Goal: Task Accomplishment & Management: Use online tool/utility

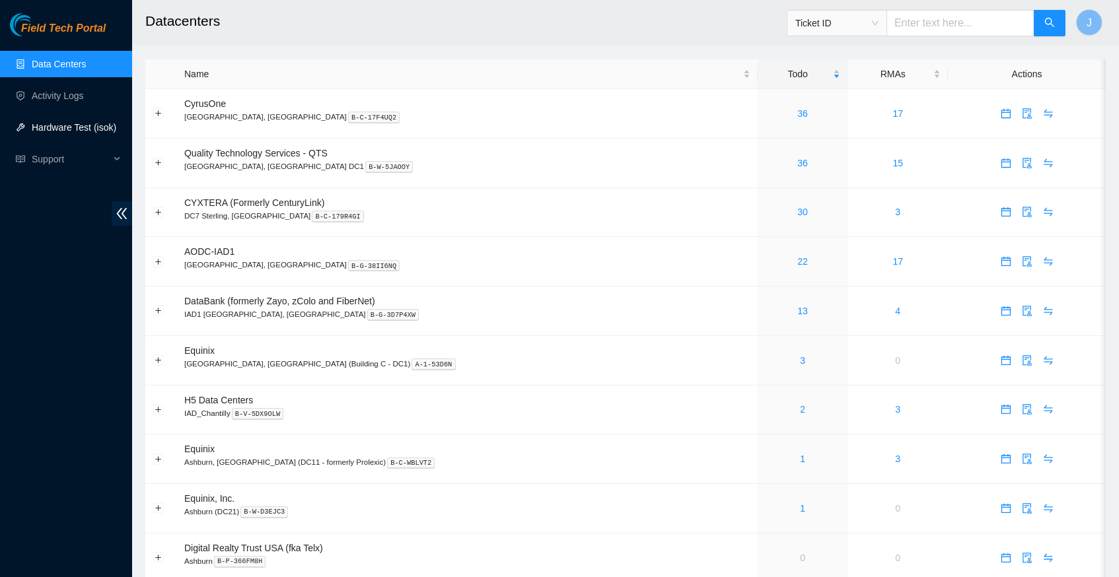
click at [79, 128] on link "Hardware Test (isok)" at bounding box center [74, 127] width 85 height 11
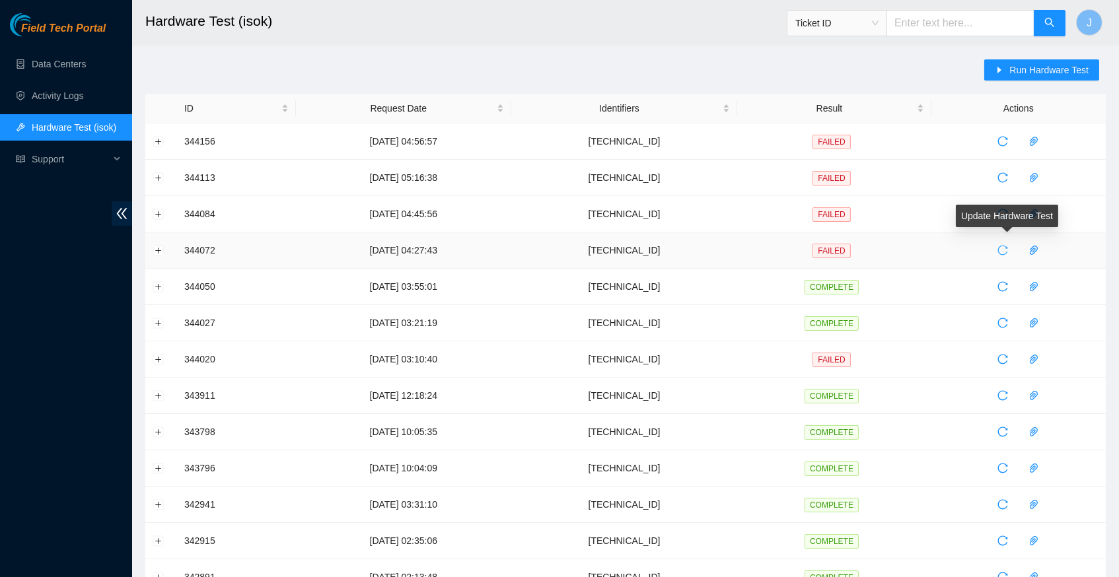
click at [1008, 249] on icon "reload" at bounding box center [1002, 250] width 11 height 11
click at [1008, 246] on icon "reload" at bounding box center [1002, 250] width 11 height 11
click at [65, 69] on link "Data Centers" at bounding box center [59, 64] width 54 height 11
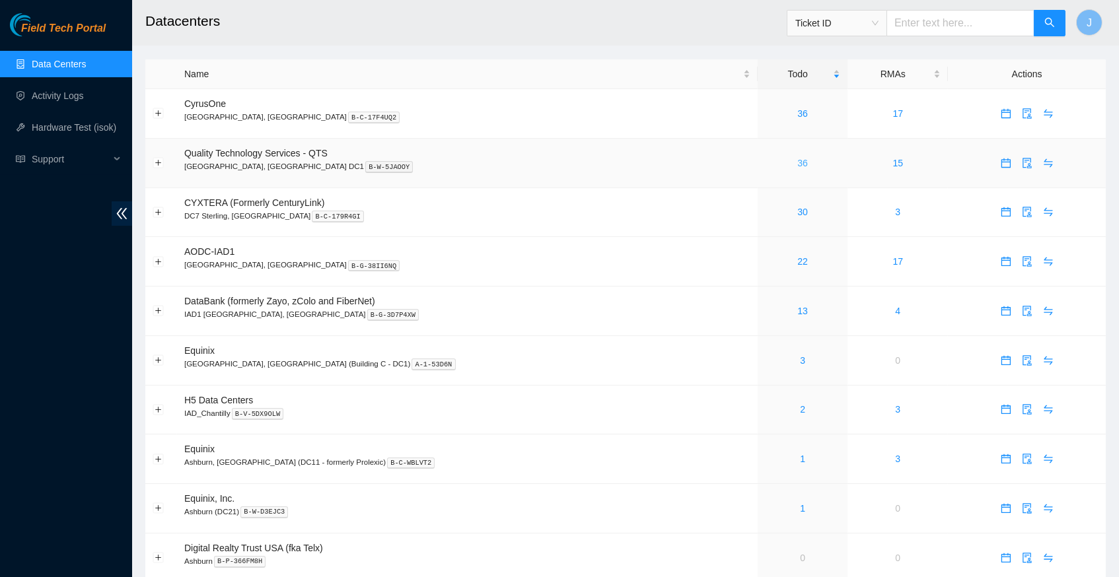
click at [797, 158] on link "36" at bounding box center [802, 163] width 11 height 11
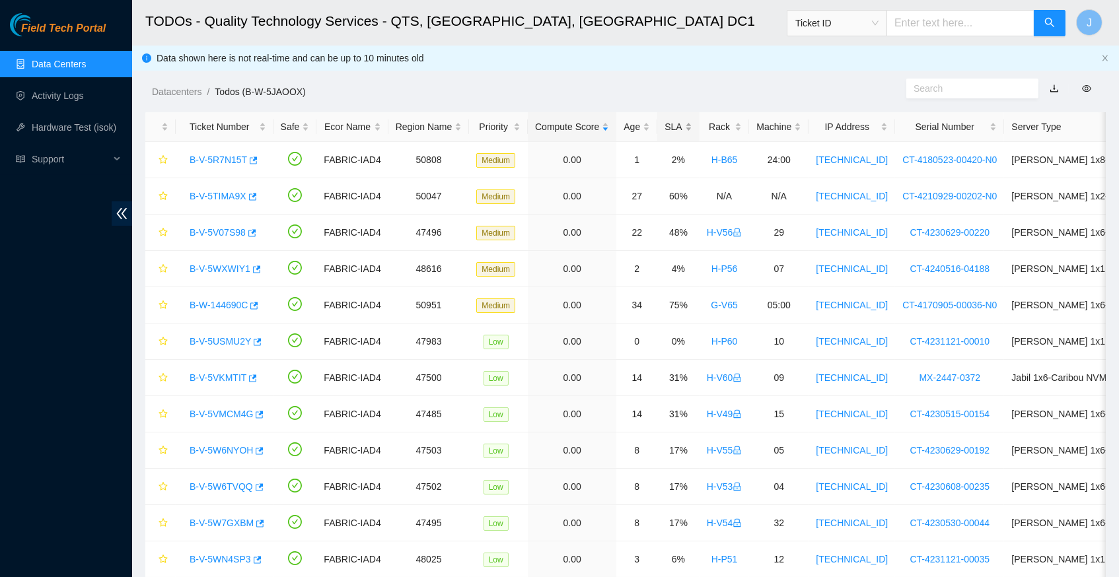
click at [689, 126] on div "SLA" at bounding box center [677, 127] width 27 height 15
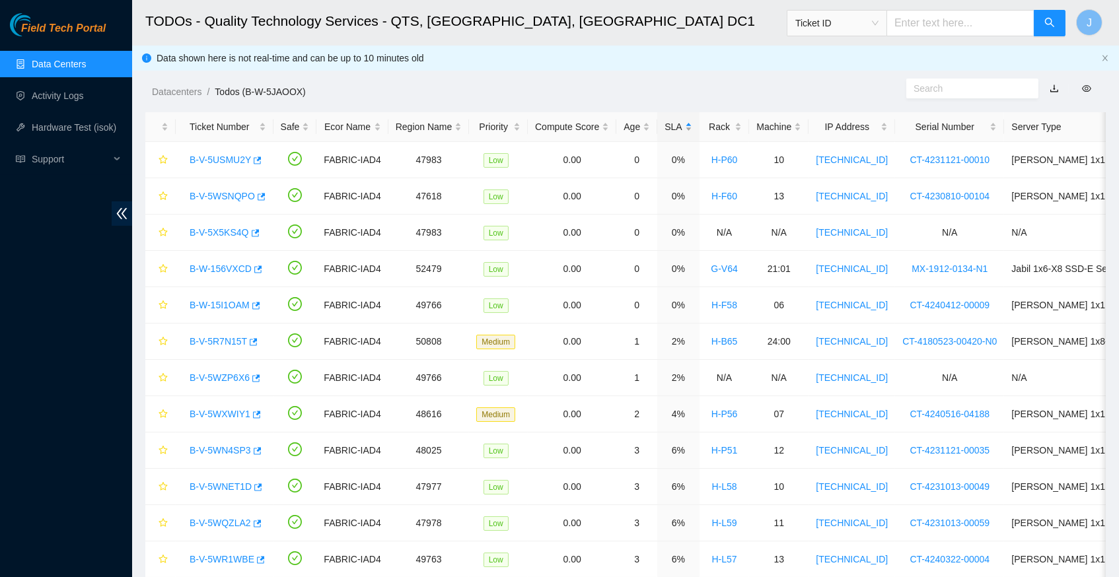
click at [689, 126] on div "SLA" at bounding box center [677, 127] width 27 height 15
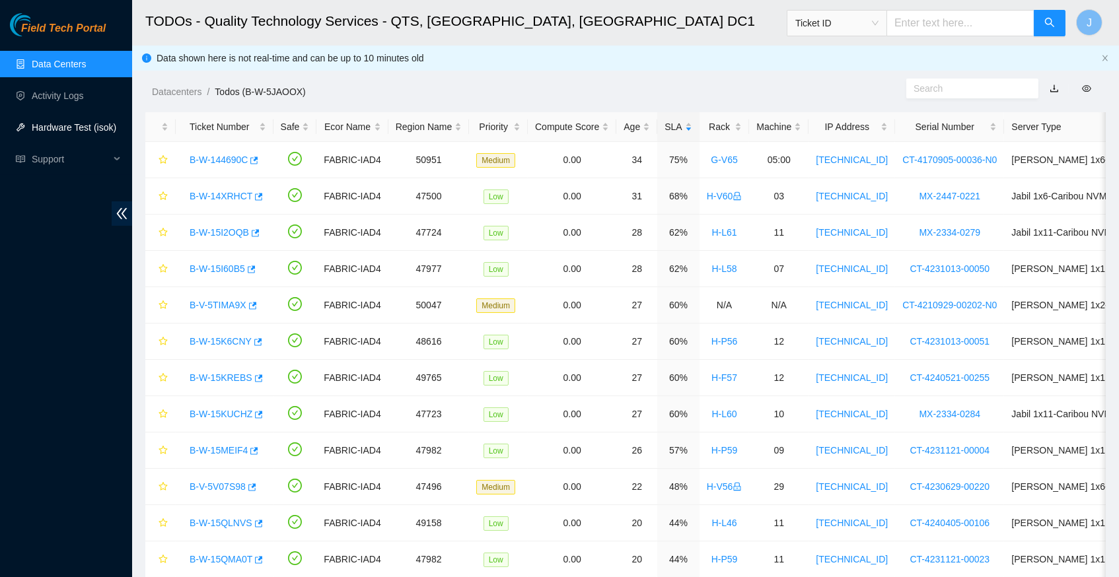
click at [71, 122] on link "Hardware Test (isok)" at bounding box center [74, 127] width 85 height 11
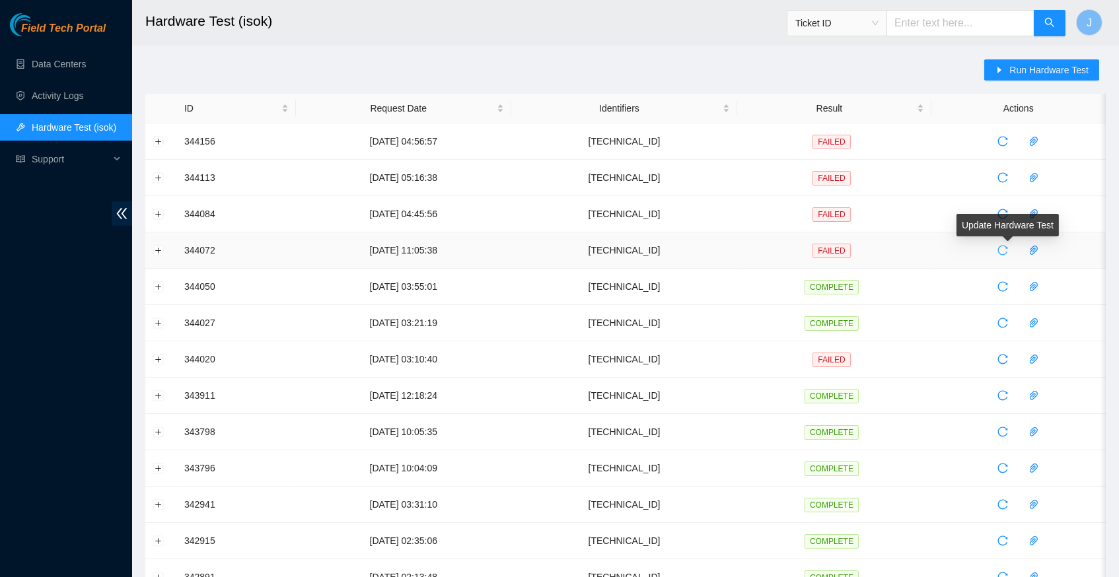
click at [1008, 248] on icon "reload" at bounding box center [1002, 250] width 11 height 11
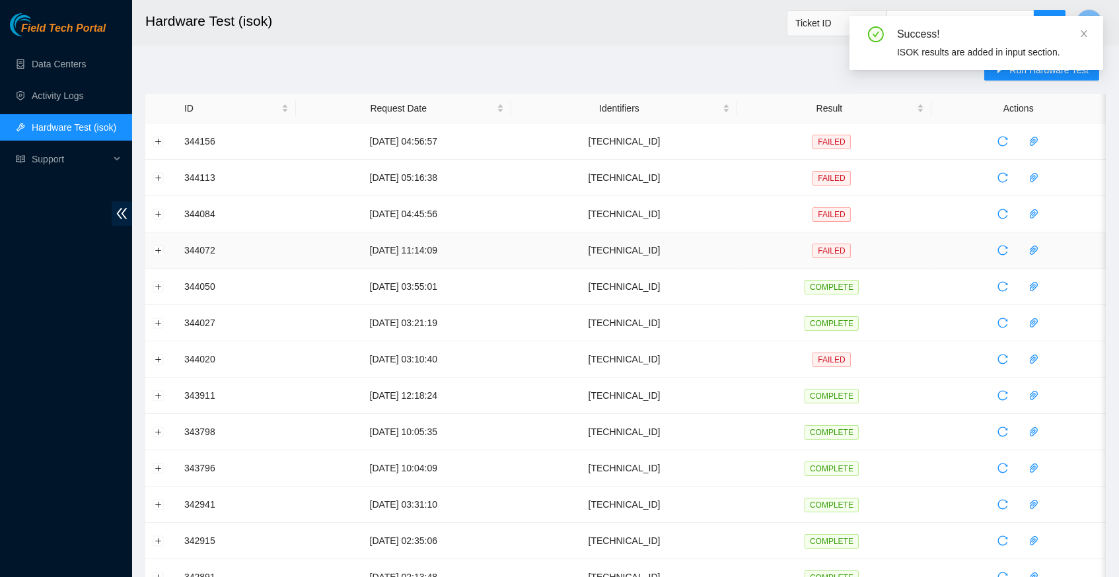
click at [1008, 248] on icon "reload" at bounding box center [1002, 250] width 11 height 11
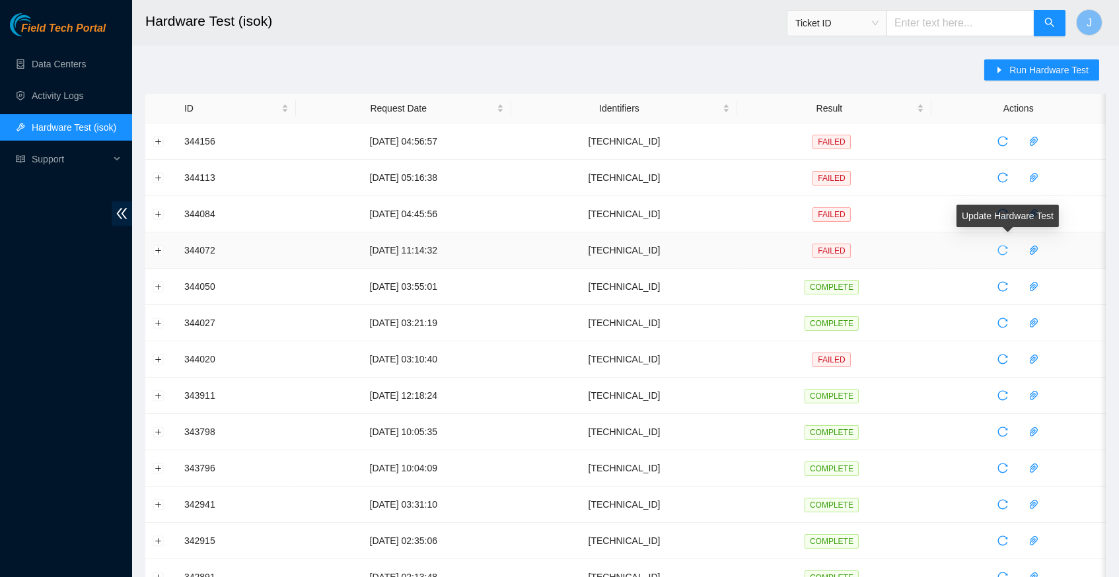
click at [1008, 248] on icon "reload" at bounding box center [1002, 250] width 11 height 11
click at [672, 41] on h2 "Hardware Test (isok)" at bounding box center [527, 21] width 765 height 42
click at [86, 64] on link "Data Centers" at bounding box center [59, 64] width 54 height 11
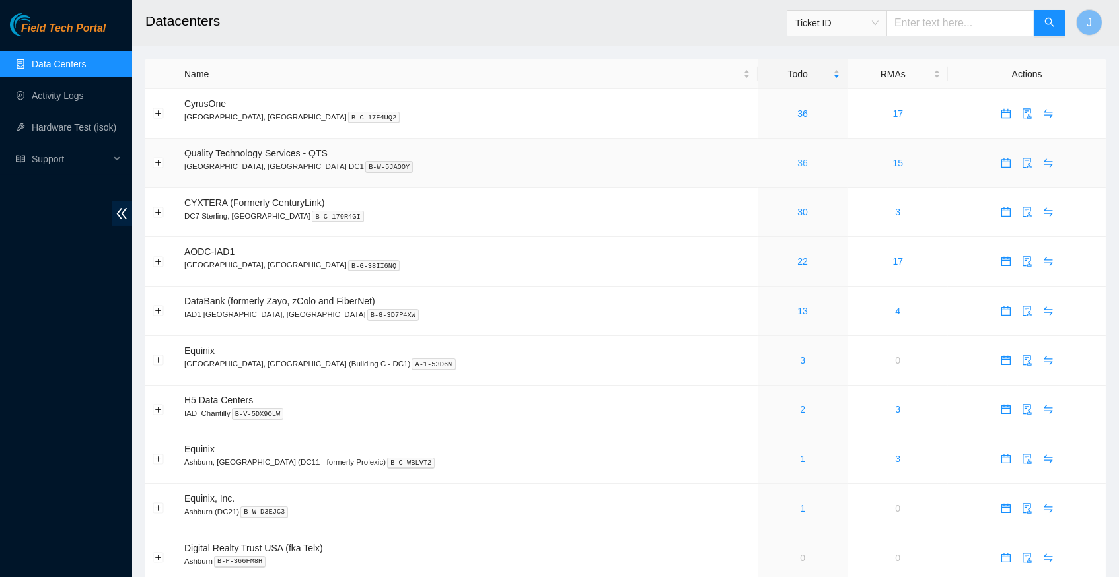
click at [797, 161] on link "36" at bounding box center [802, 163] width 11 height 11
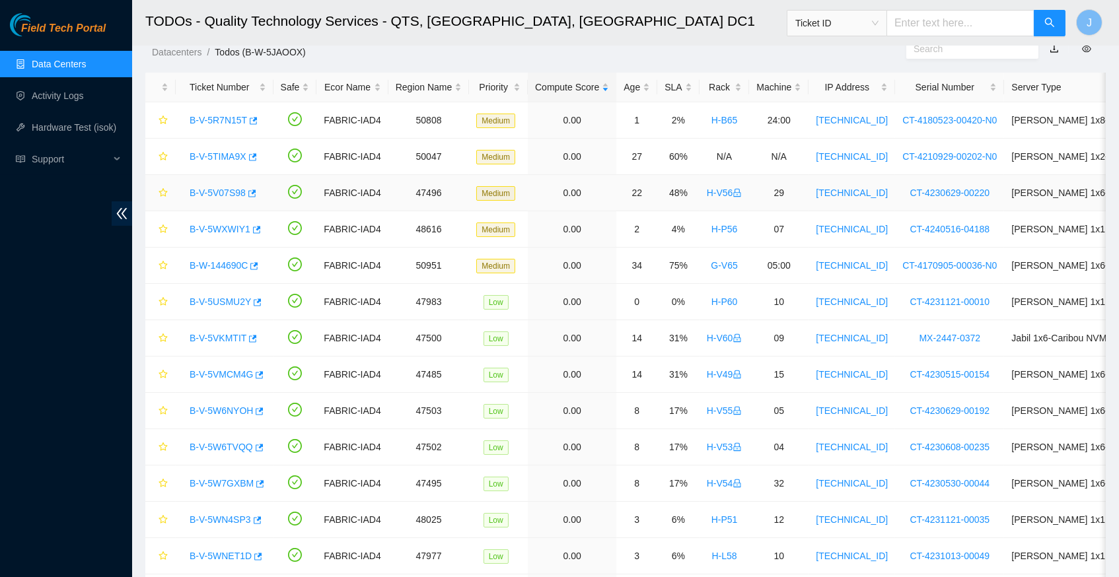
scroll to position [38, 0]
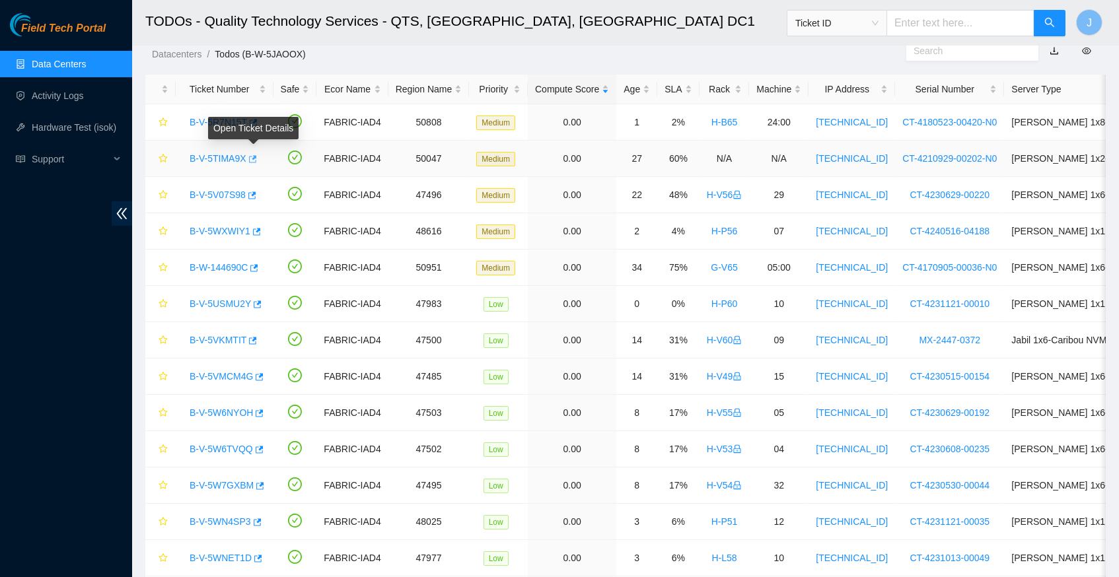
click at [256, 157] on icon "button" at bounding box center [251, 159] width 9 height 9
click at [256, 192] on icon "button" at bounding box center [250, 195] width 9 height 9
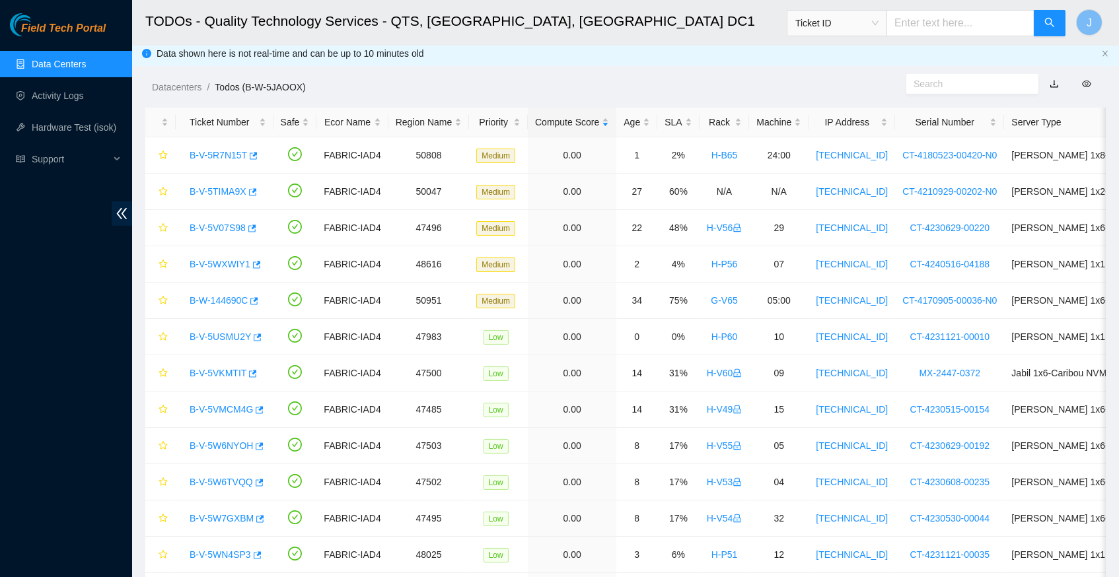
scroll to position [1, 0]
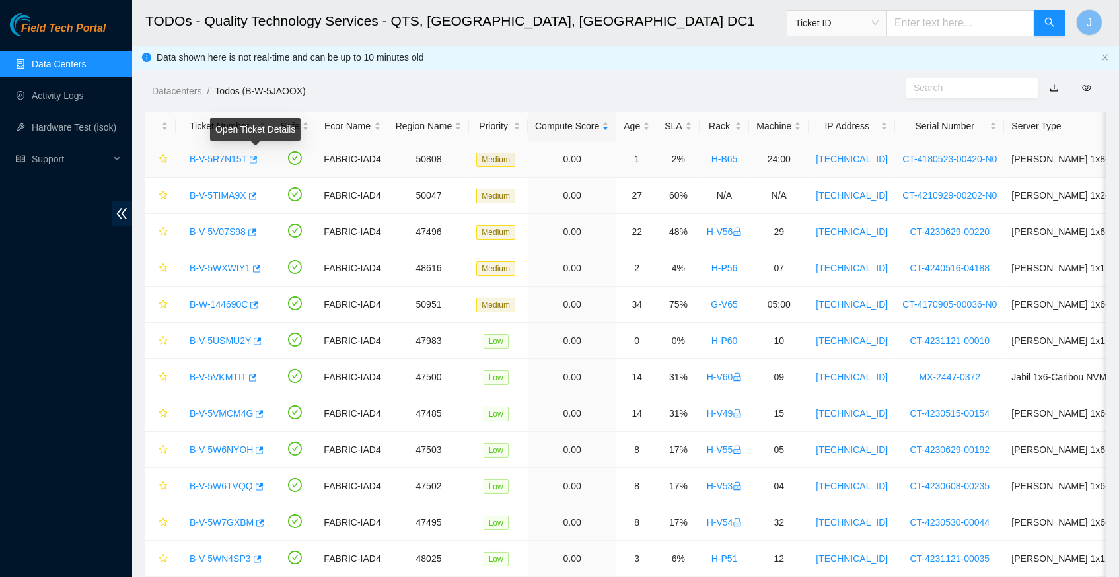
click at [258, 157] on icon "button" at bounding box center [254, 159] width 8 height 7
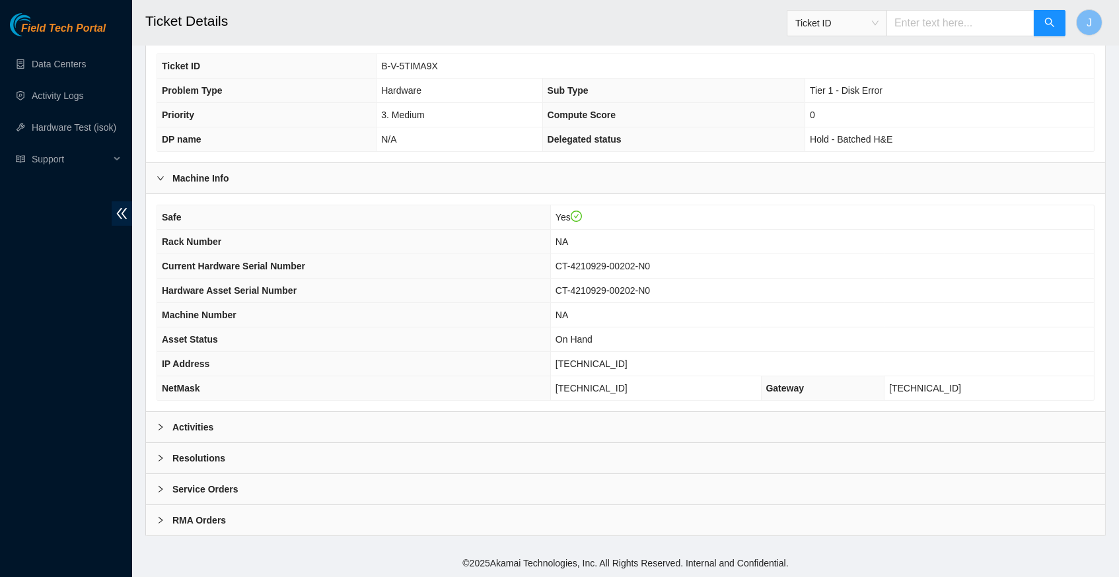
scroll to position [306, 0]
click at [162, 429] on icon "right" at bounding box center [161, 427] width 4 height 7
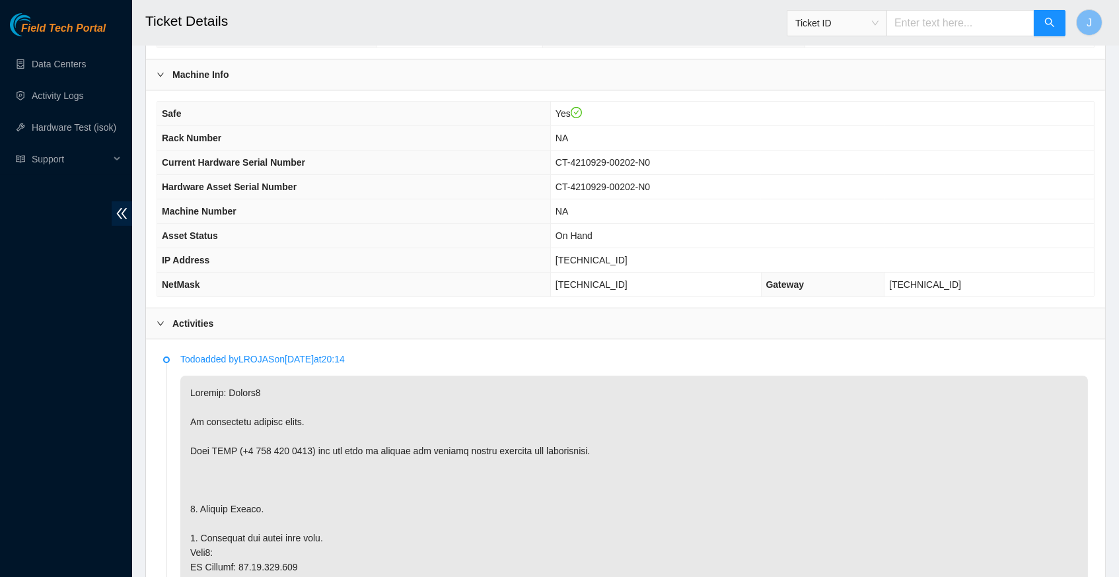
scroll to position [394, 0]
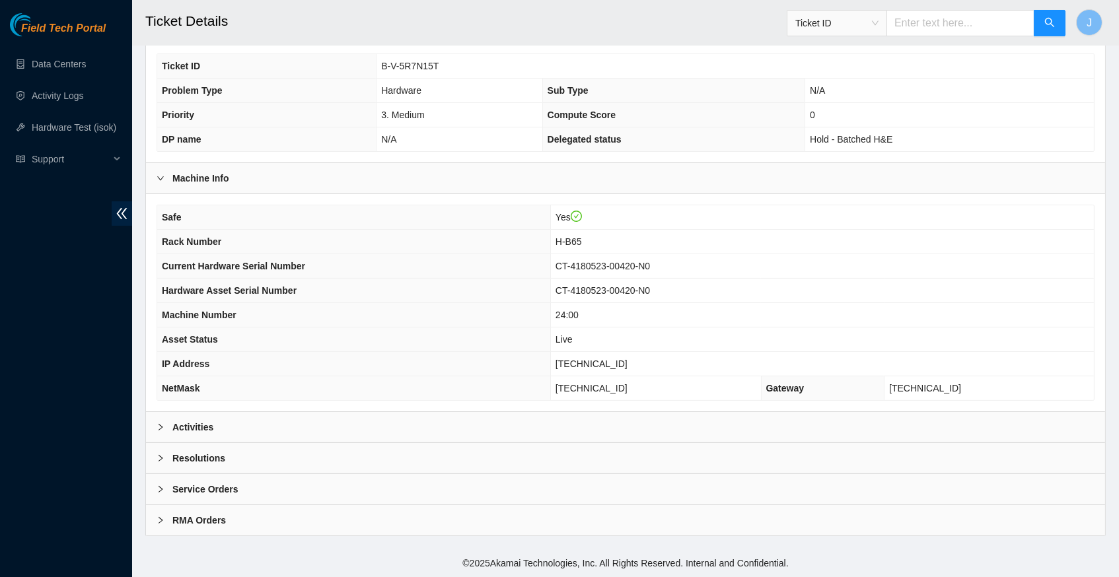
scroll to position [306, 0]
click at [164, 423] on div at bounding box center [165, 427] width 16 height 15
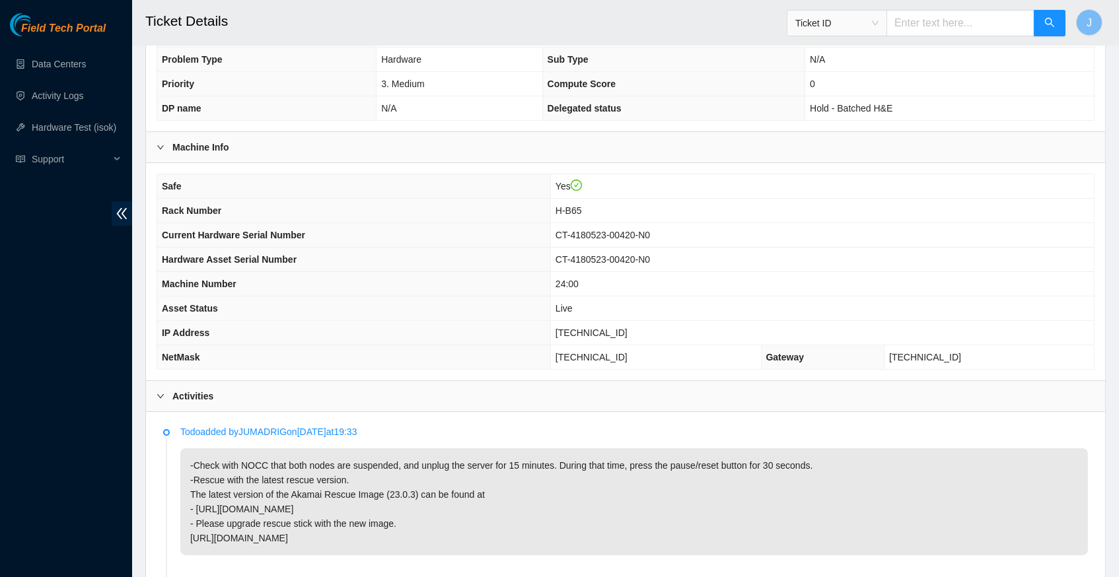
scroll to position [347, 0]
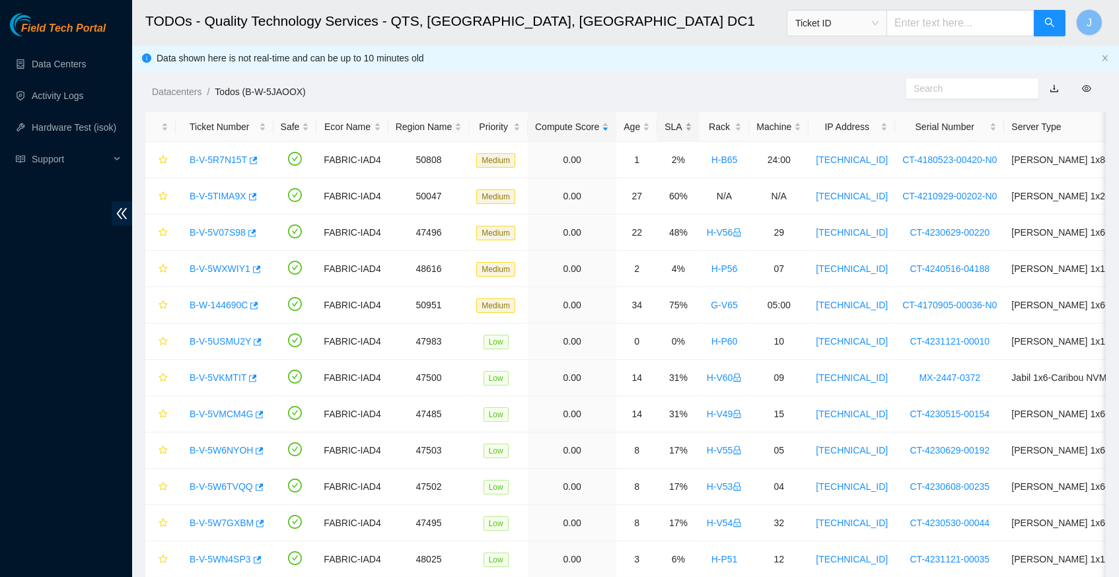
click at [692, 124] on div "SLA" at bounding box center [677, 127] width 27 height 15
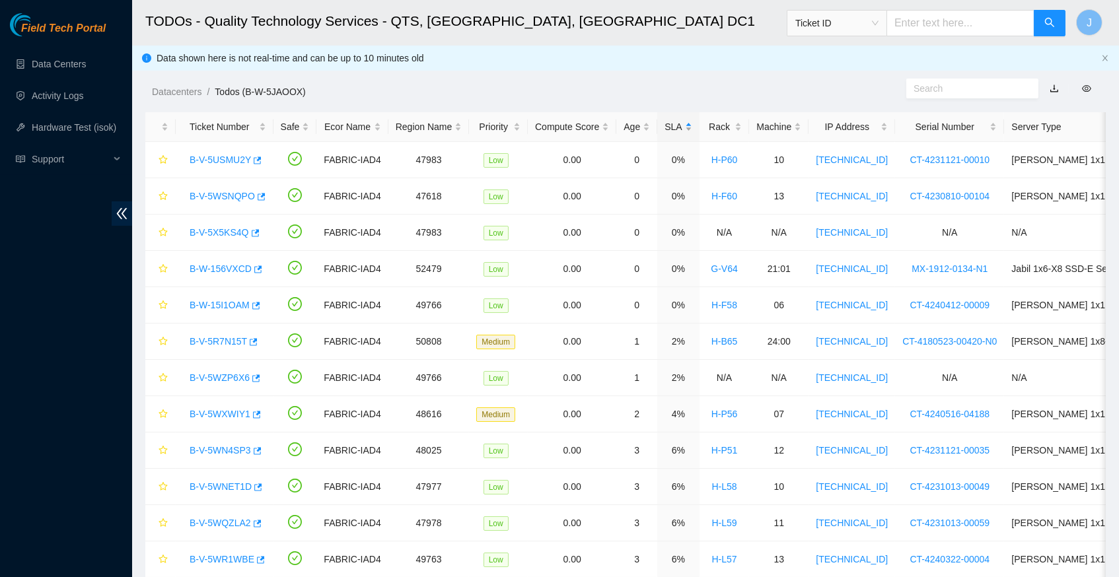
click at [692, 124] on div "SLA" at bounding box center [677, 127] width 27 height 15
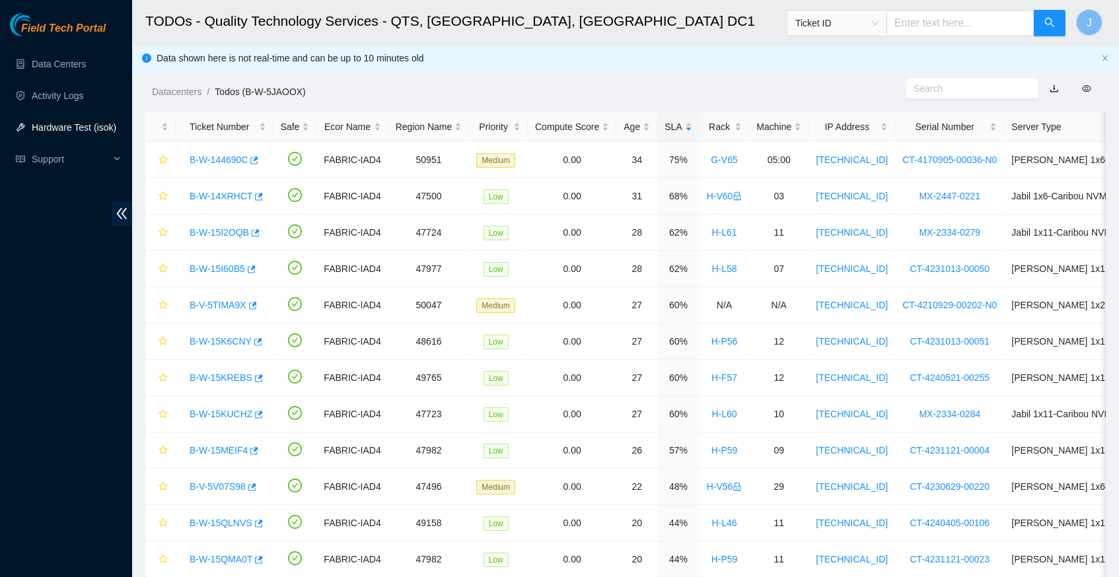
click at [71, 130] on link "Hardware Test (isok)" at bounding box center [74, 127] width 85 height 11
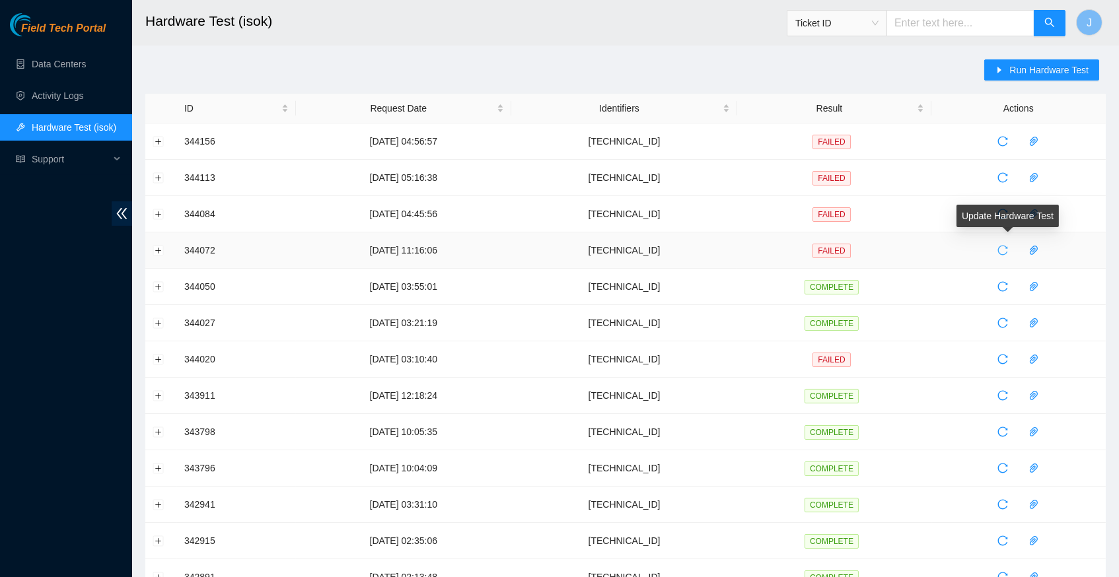
click at [1008, 246] on icon "reload" at bounding box center [1002, 250] width 11 height 11
click at [1008, 252] on icon "reload" at bounding box center [1002, 250] width 11 height 11
click at [64, 67] on link "Data Centers" at bounding box center [59, 64] width 54 height 11
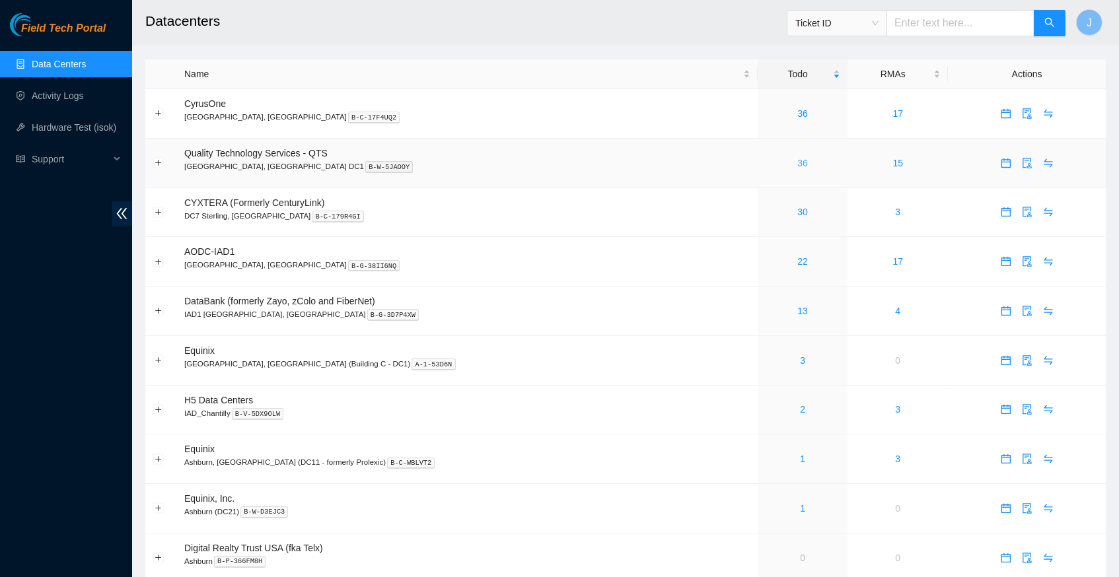
click at [797, 161] on link "36" at bounding box center [802, 163] width 11 height 11
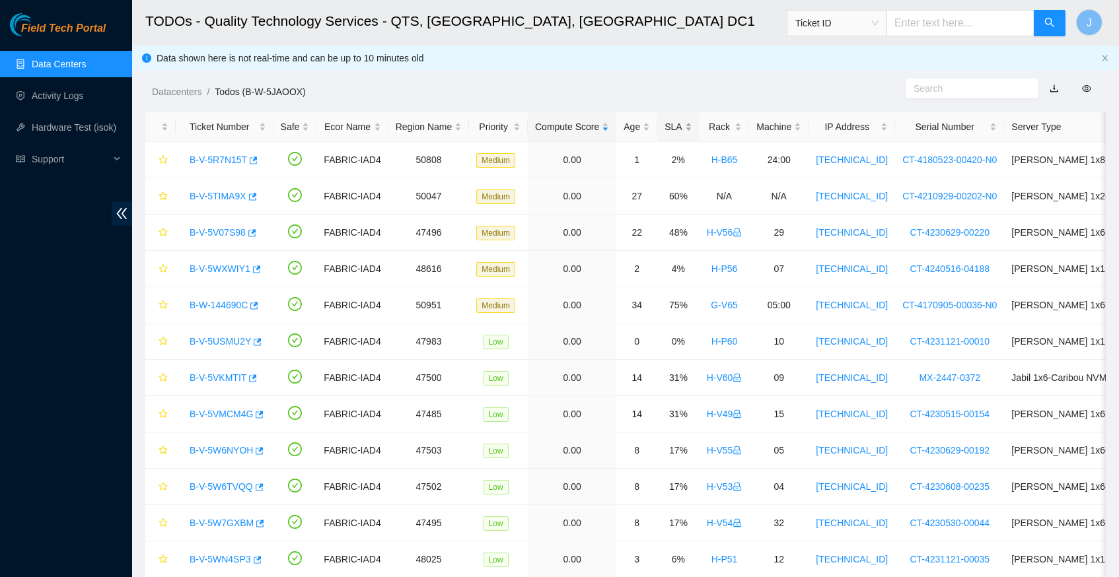
click at [692, 121] on div "SLA" at bounding box center [677, 127] width 27 height 15
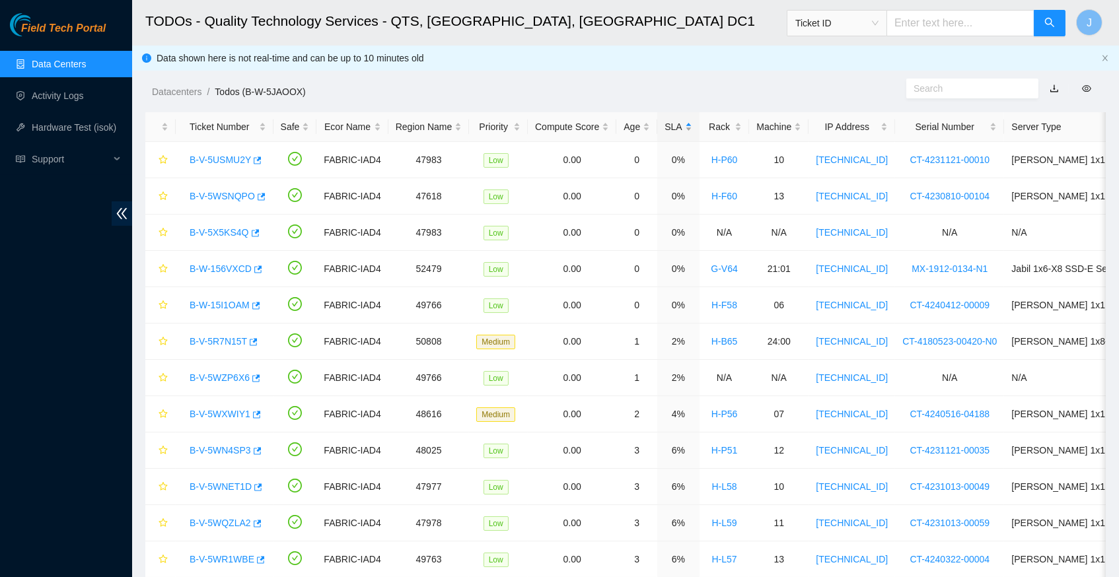
click at [692, 121] on div "SLA" at bounding box center [677, 127] width 27 height 15
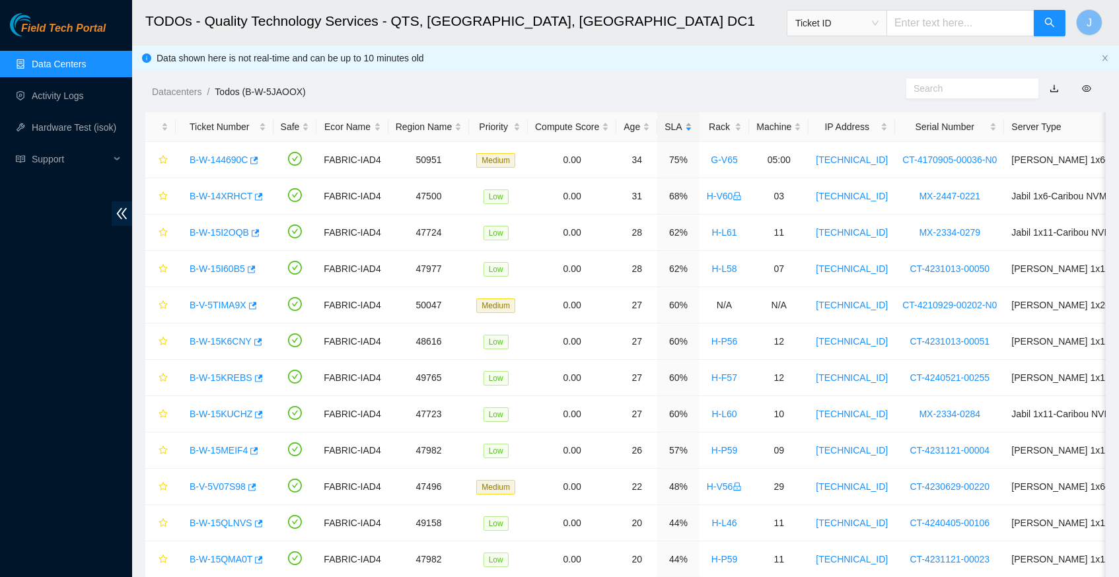
click at [692, 128] on div "SLA" at bounding box center [677, 127] width 27 height 15
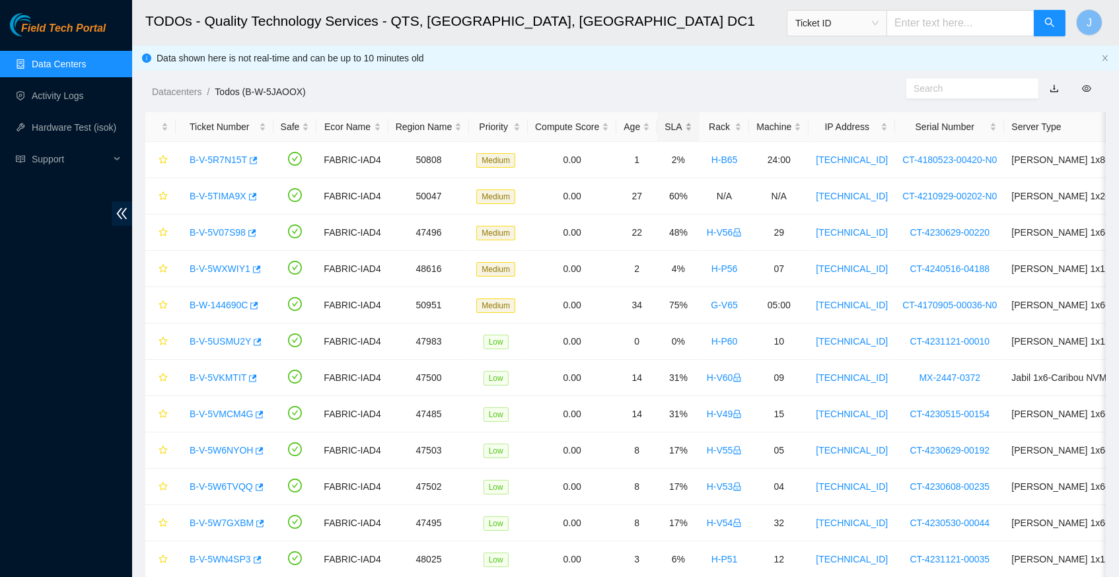
click at [692, 128] on div "SLA" at bounding box center [677, 127] width 27 height 15
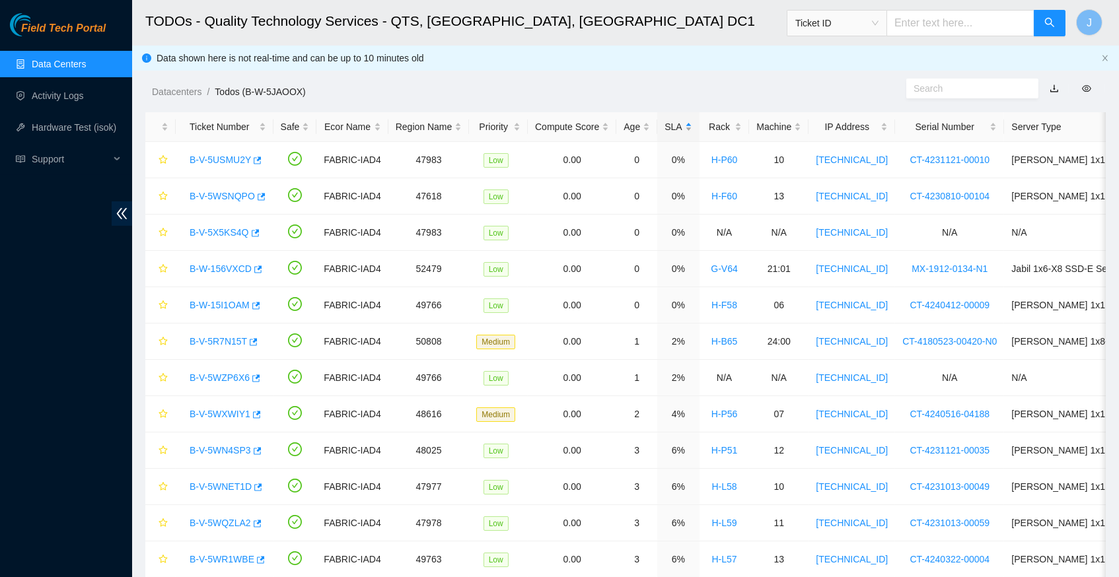
click at [692, 121] on div "SLA" at bounding box center [677, 127] width 27 height 15
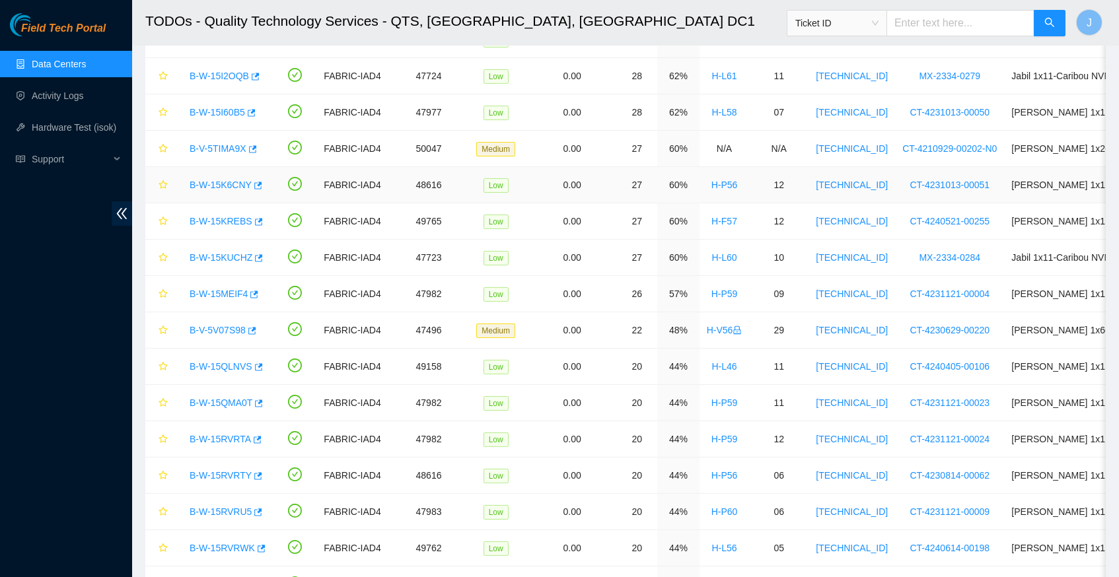
scroll to position [160, 0]
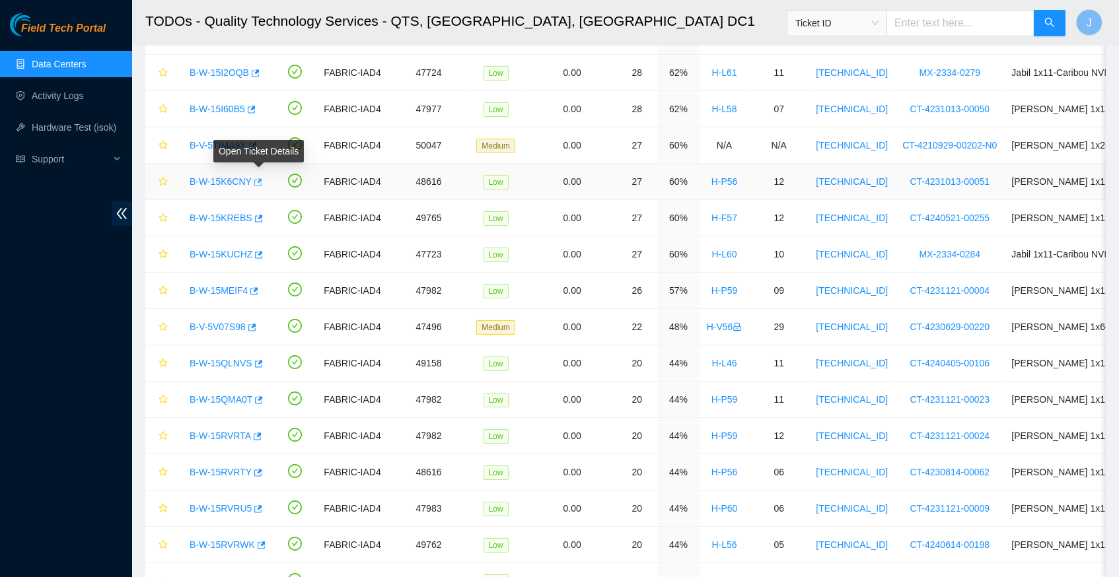
click at [262, 180] on icon "button" at bounding box center [256, 182] width 9 height 9
click at [79, 128] on link "Hardware Test (isok)" at bounding box center [74, 127] width 85 height 11
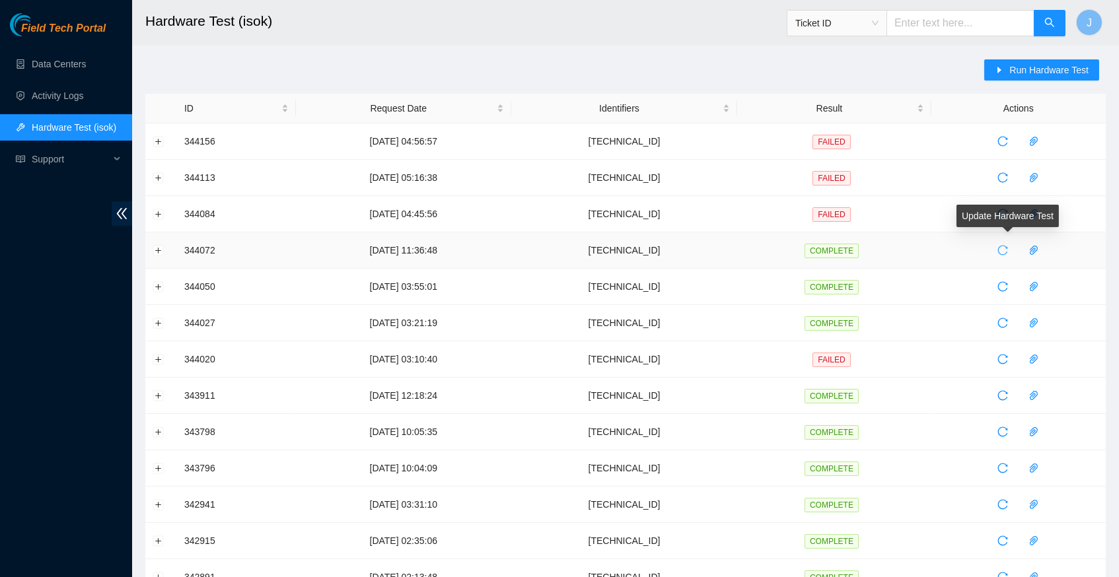
click at [1007, 250] on icon "reload" at bounding box center [1002, 250] width 11 height 11
click at [1041, 62] on button "Run Hardware Test" at bounding box center [1041, 69] width 115 height 21
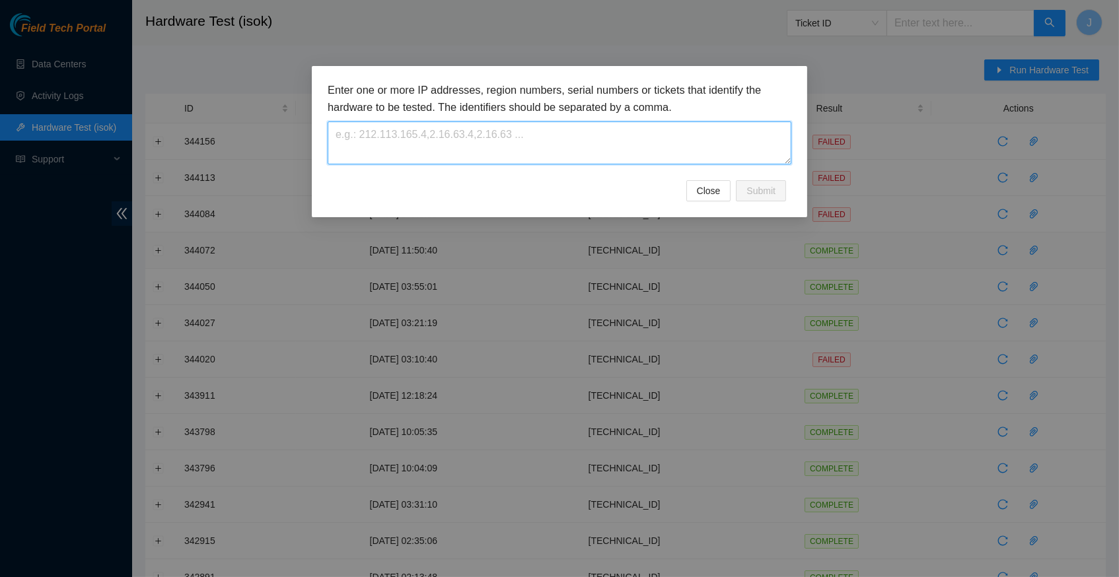
click at [373, 141] on textarea at bounding box center [560, 143] width 464 height 43
paste textarea "23.52.15.234"
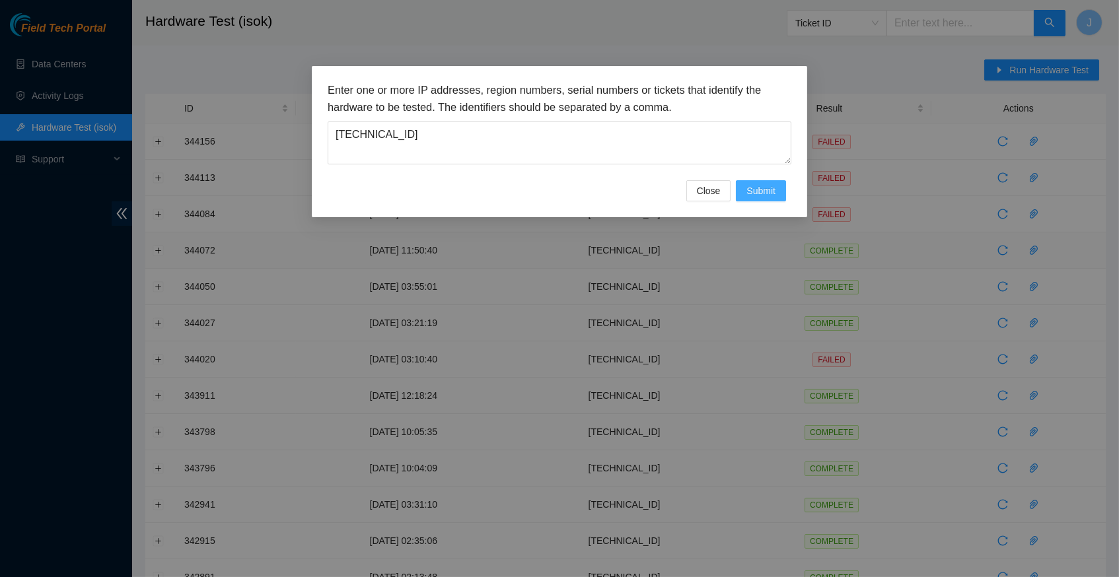
click at [760, 190] on span "Submit" at bounding box center [760, 191] width 29 height 15
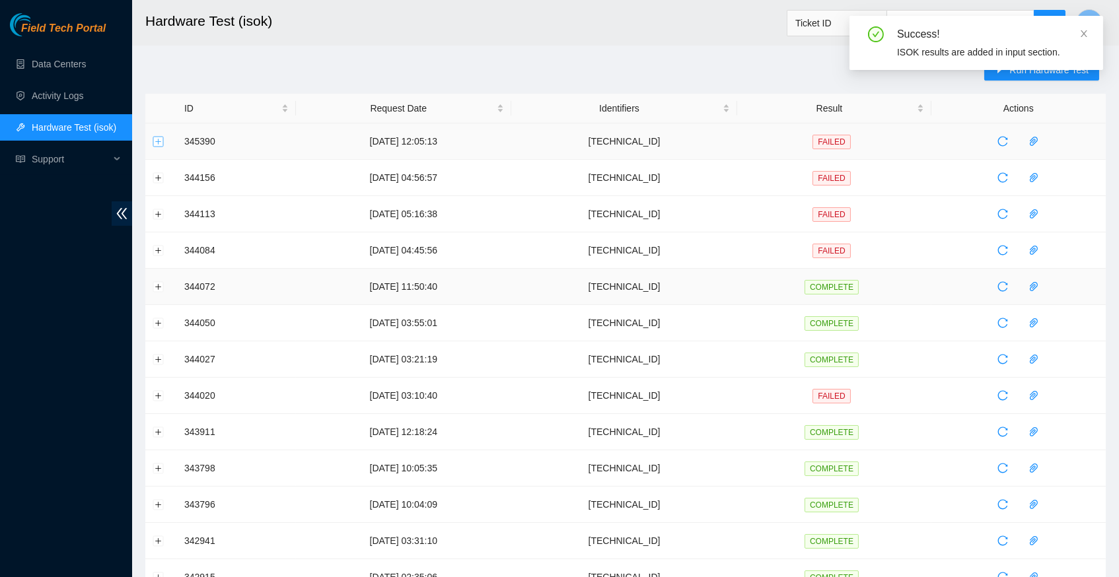
click at [157, 139] on button "Expand row" at bounding box center [158, 141] width 11 height 11
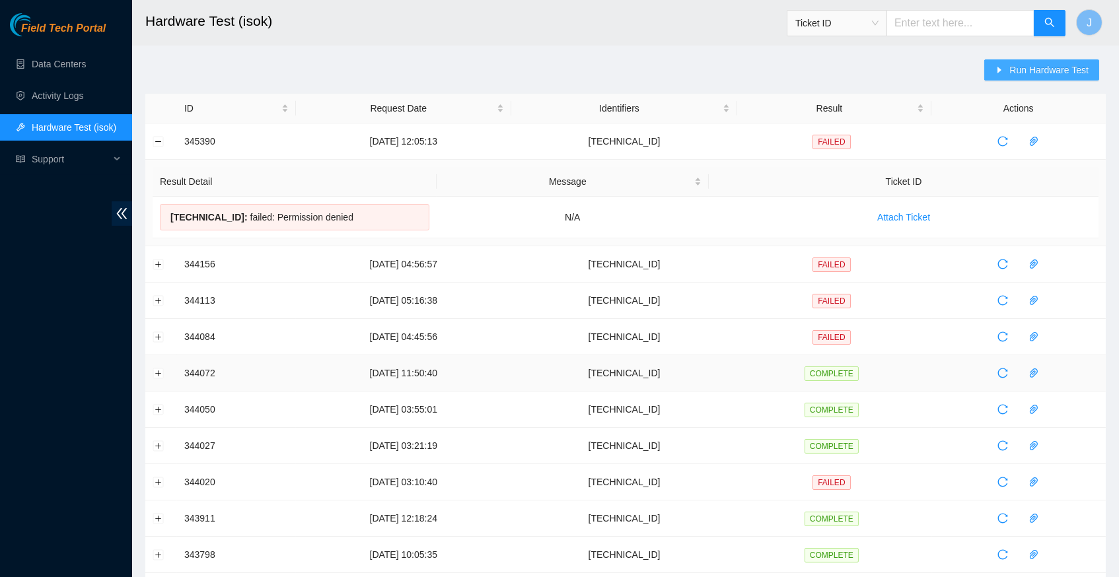
click at [1009, 71] on span "Run Hardware Test" at bounding box center [1048, 70] width 79 height 15
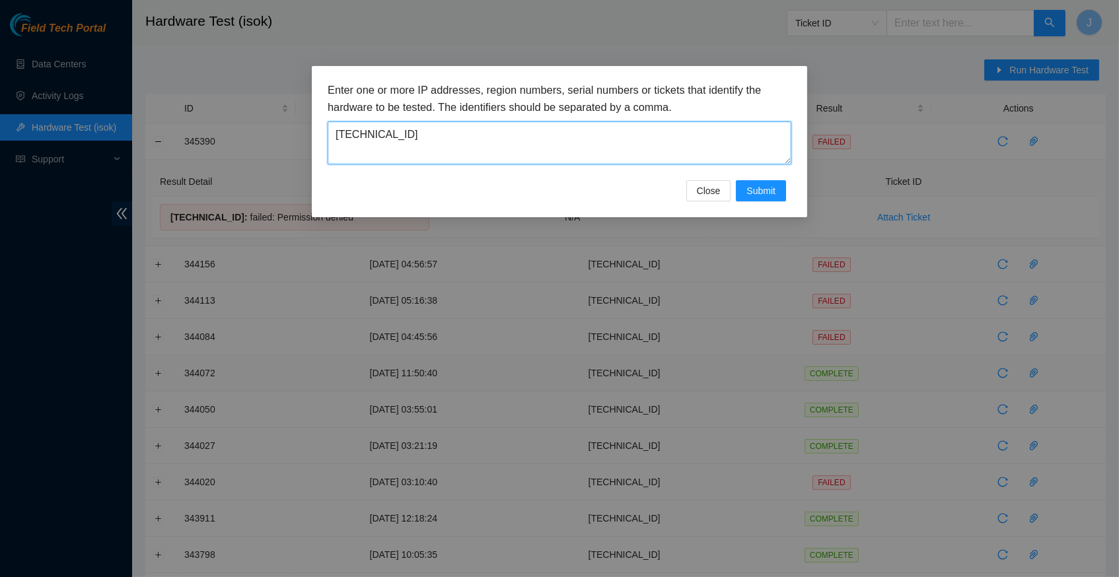
click at [411, 137] on textarea "23.52.15.234" at bounding box center [560, 143] width 464 height 43
paste textarea "4.205.47"
type textarea "[TECHNICAL_ID]"
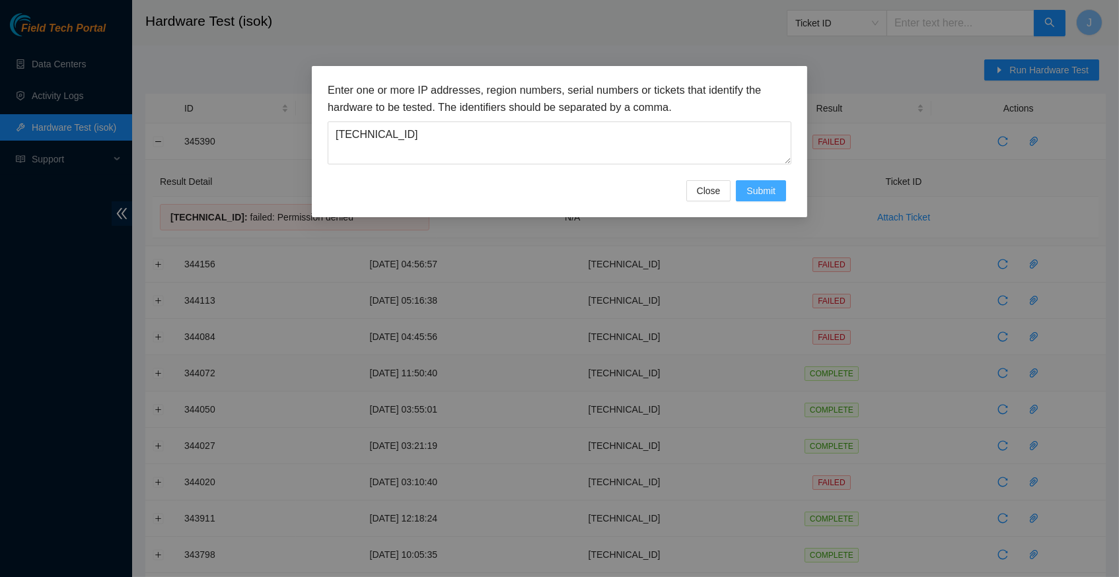
click at [754, 191] on span "Submit" at bounding box center [760, 191] width 29 height 15
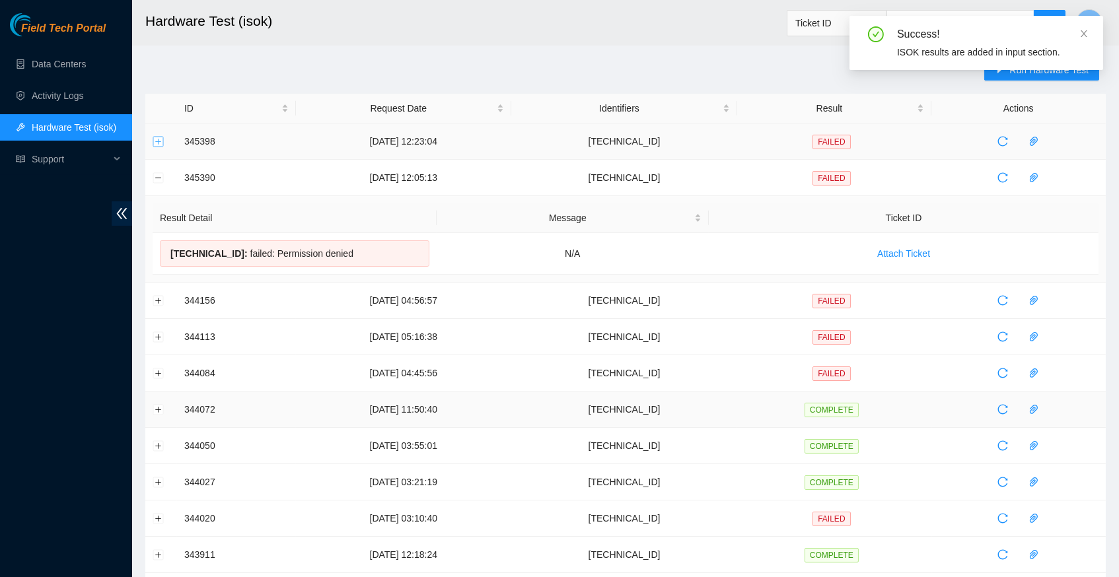
click at [162, 142] on button "Expand row" at bounding box center [158, 141] width 11 height 11
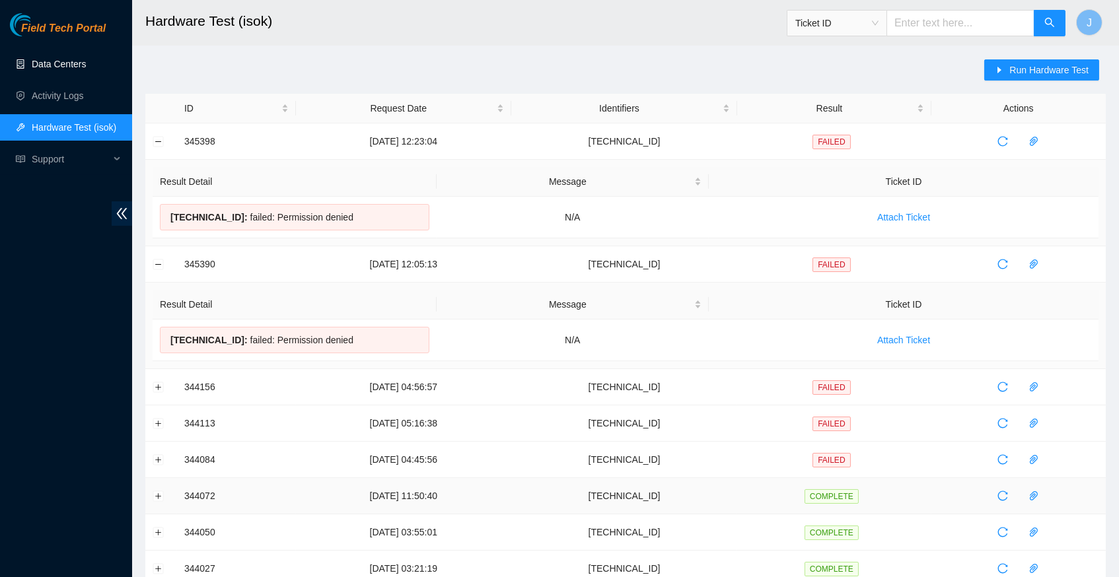
click at [69, 68] on link "Data Centers" at bounding box center [59, 64] width 54 height 11
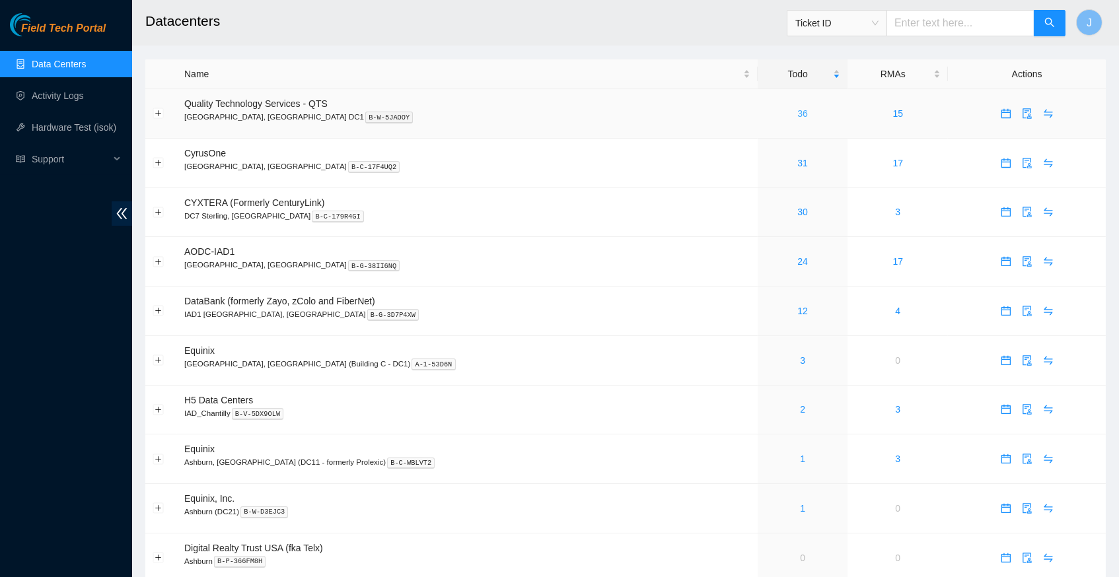
click at [797, 110] on link "36" at bounding box center [802, 113] width 11 height 11
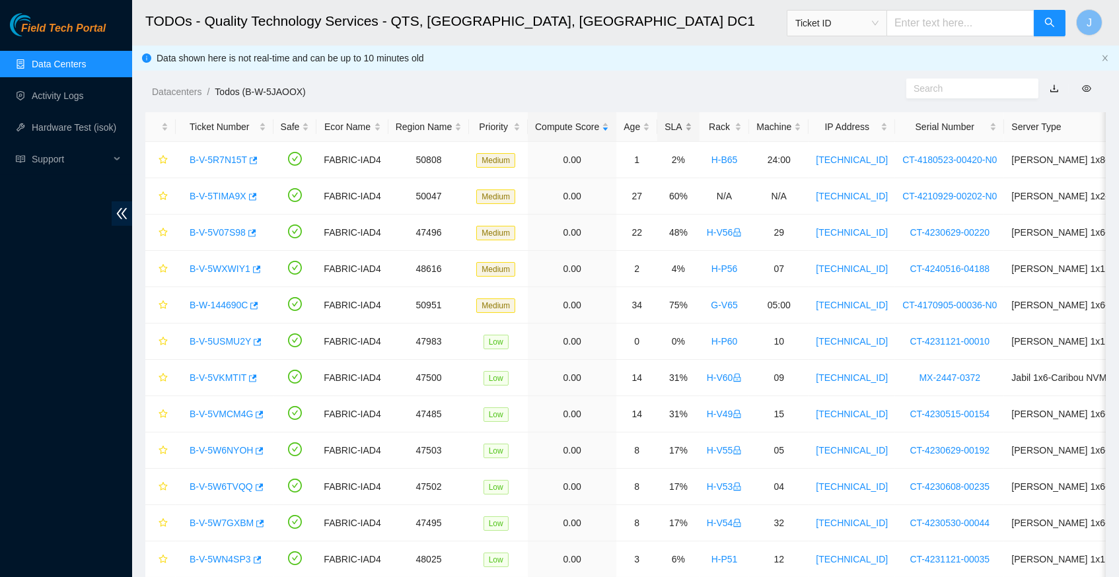
click at [692, 125] on div "SLA" at bounding box center [677, 127] width 27 height 15
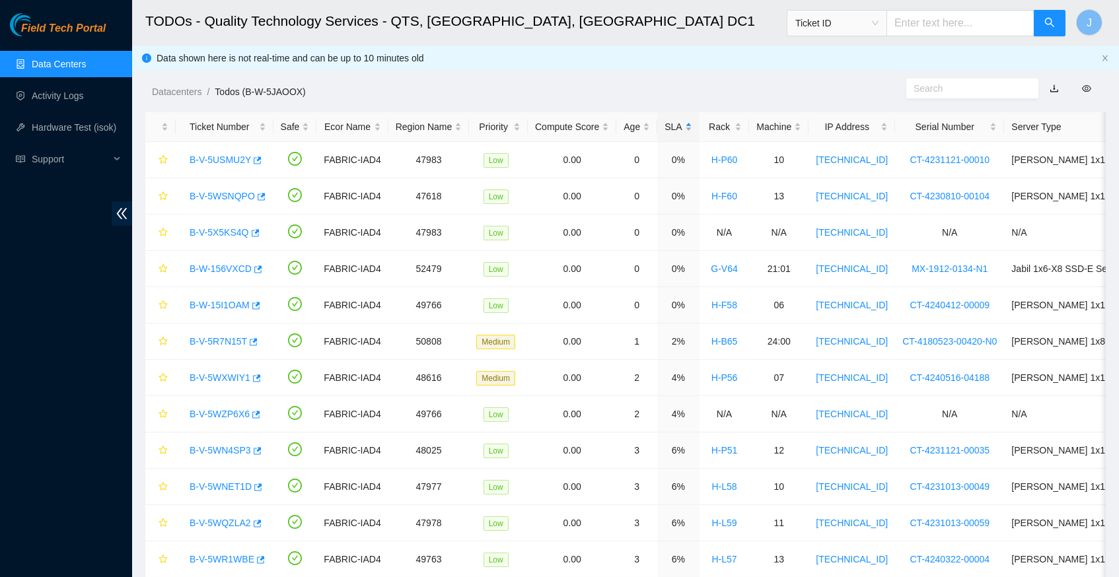
click at [692, 125] on div "SLA" at bounding box center [677, 127] width 27 height 15
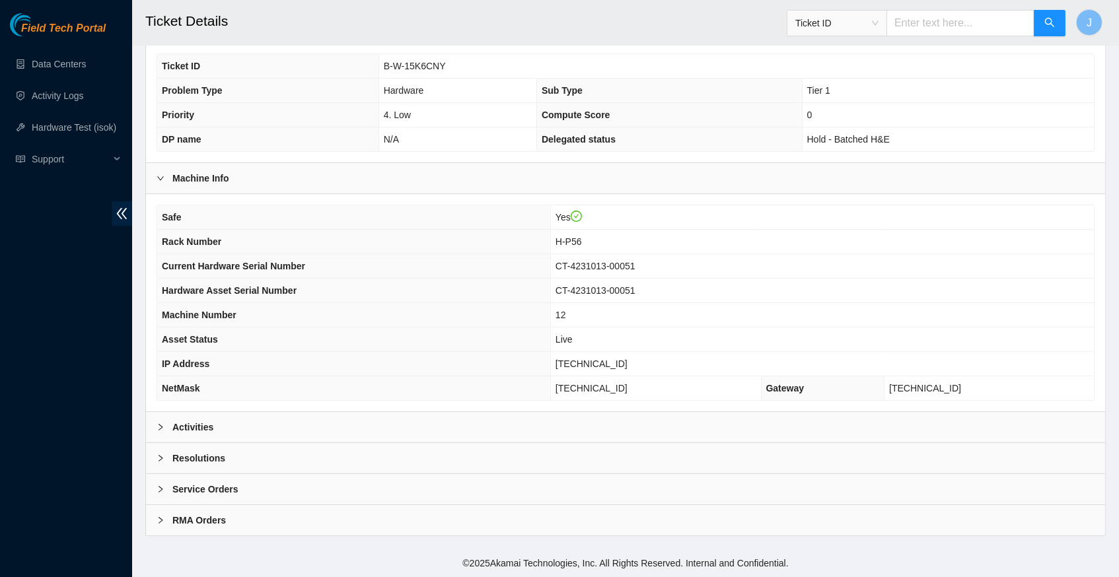
scroll to position [306, 0]
click at [160, 426] on icon "right" at bounding box center [161, 427] width 8 height 8
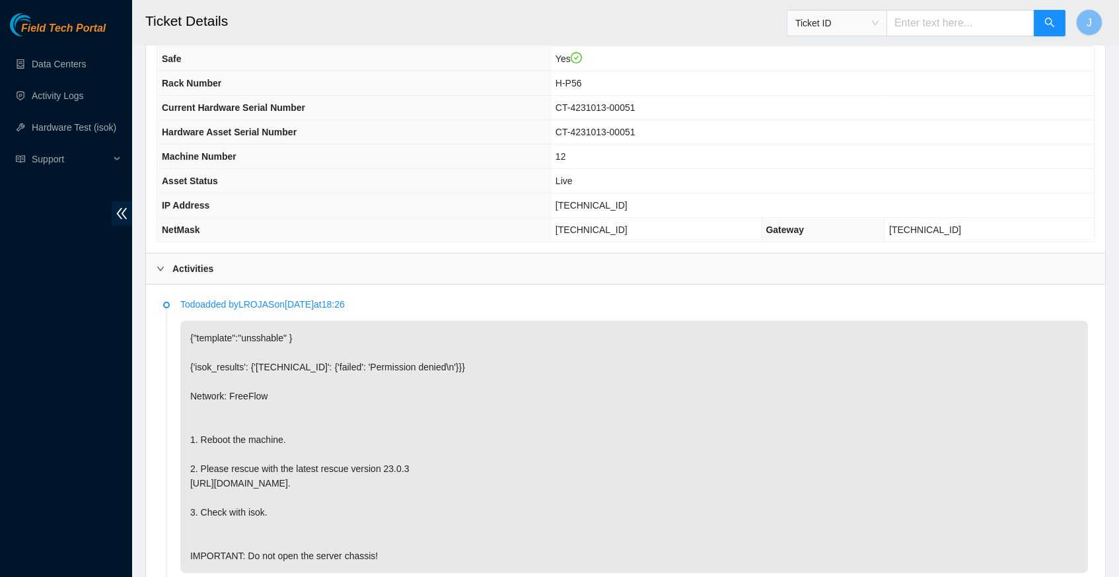
scroll to position [464, 0]
click at [604, 209] on span "[TECHNICAL_ID]" at bounding box center [591, 204] width 72 height 11
copy span "[TECHNICAL_ID]"
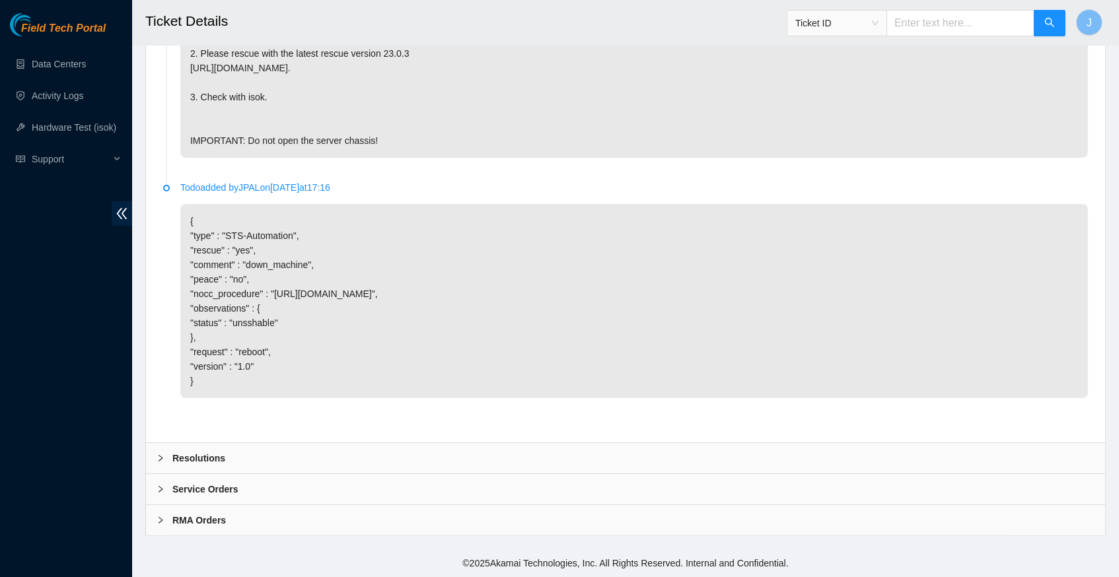
scroll to position [891, 0]
click at [162, 460] on icon "right" at bounding box center [161, 458] width 4 height 7
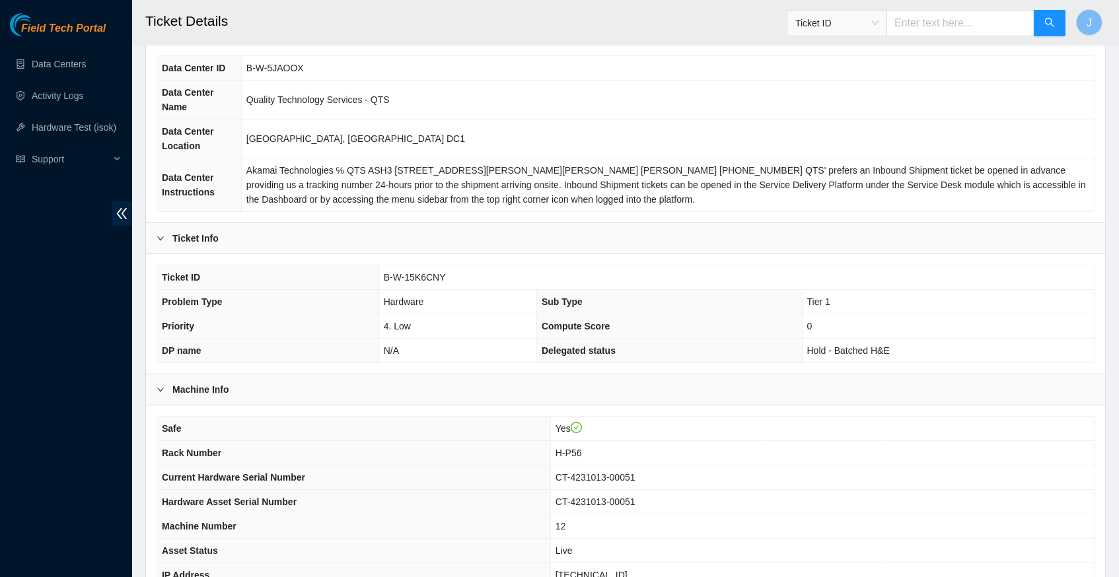
scroll to position [98, 0]
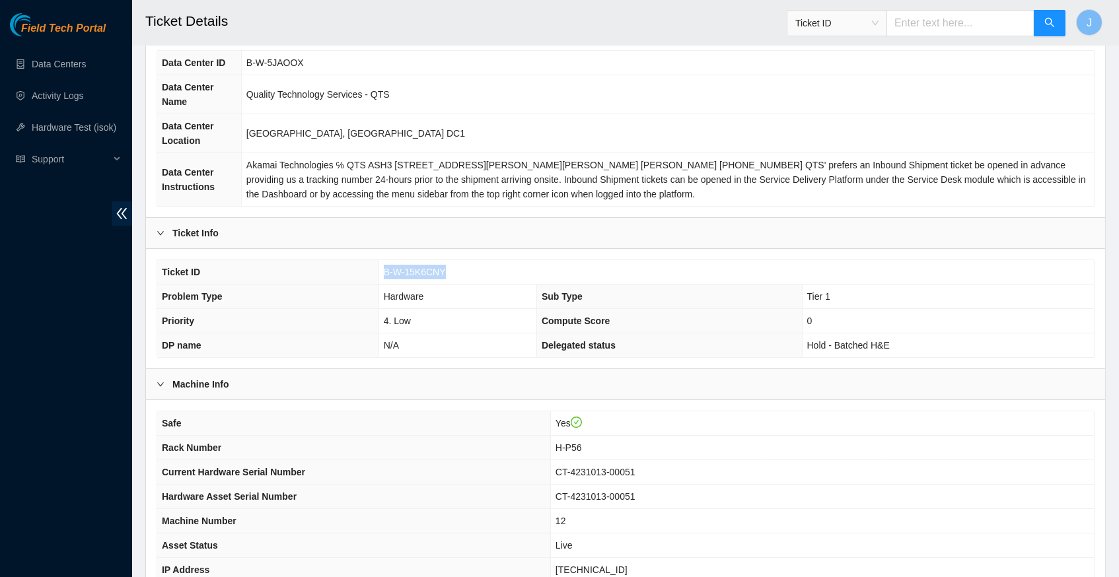
drag, startPoint x: 450, startPoint y: 278, endPoint x: 382, endPoint y: 279, distance: 68.7
click at [382, 279] on td "B-W-15K6CNY" at bounding box center [735, 272] width 715 height 24
copy span "B-W-15K6CNY"
